Goal: Information Seeking & Learning: Learn about a topic

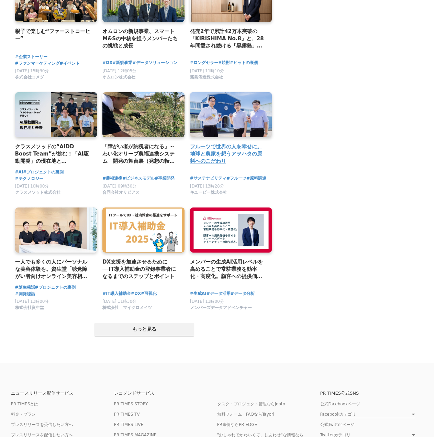
scroll to position [1169, 0]
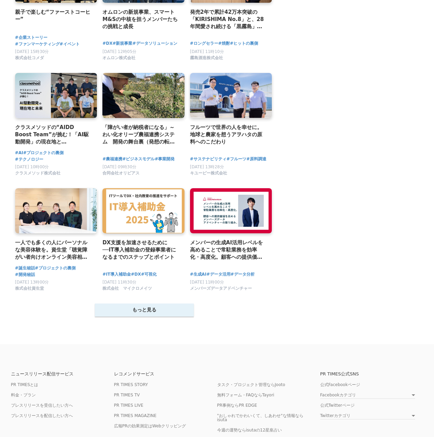
click at [144, 308] on button "もっと見る" at bounding box center [144, 309] width 99 height 13
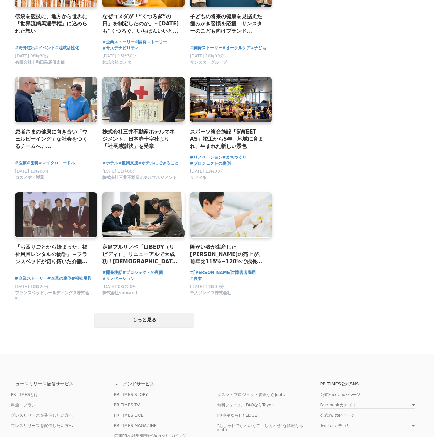
scroll to position [1857, 0]
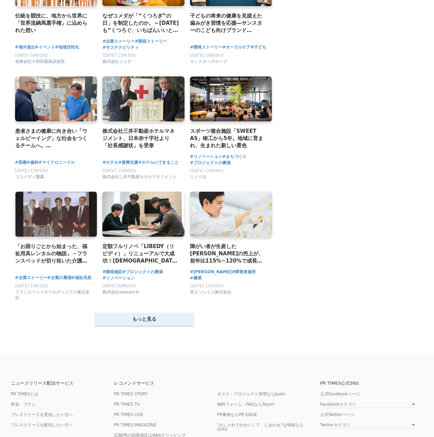
click at [182, 326] on button "もっと見る" at bounding box center [144, 319] width 99 height 13
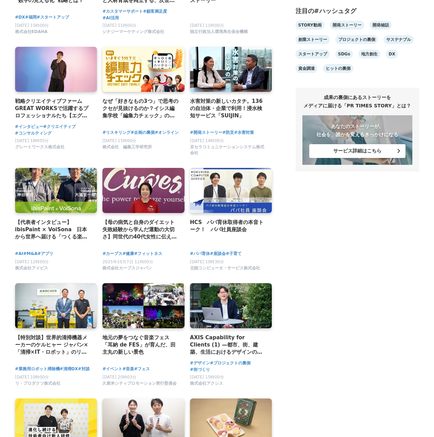
scroll to position [0, 0]
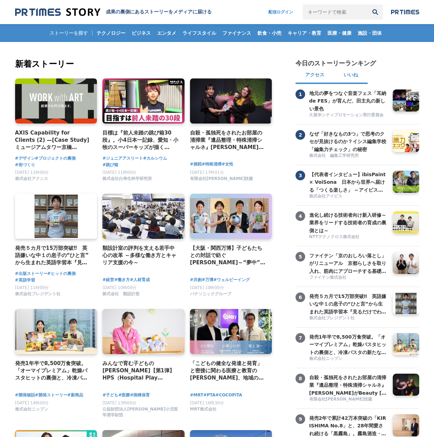
click at [342, 73] on button "いいね" at bounding box center [351, 75] width 34 height 17
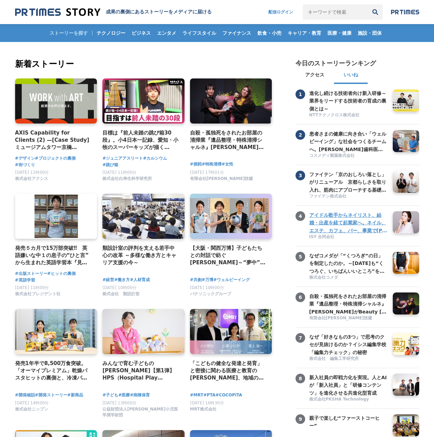
click at [355, 240] on div "アイドル歌手からネイリスト、結婚・出産を経て起業家へ。ネイル、エステ、カフェ、バー、事業で甲賀のまちを盛り上げたい ISY 合同会社" at bounding box center [349, 225] width 88 height 29
click at [345, 220] on h3 "アイドル歌手からネイリスト、結婚・出産を経て起業家へ。ネイル、エステ、カフェ、バー、事業で[PERSON_NAME]のまちを盛り上げたい" at bounding box center [348, 222] width 78 height 23
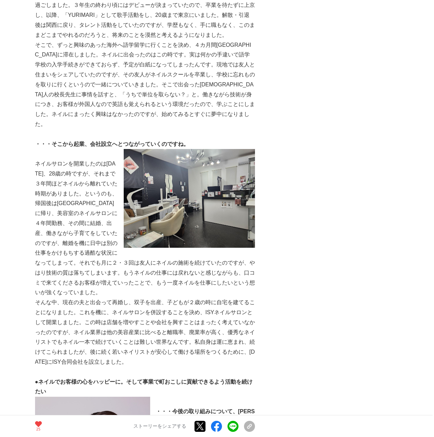
scroll to position [2545, 0]
